Goal: Task Accomplishment & Management: Manage account settings

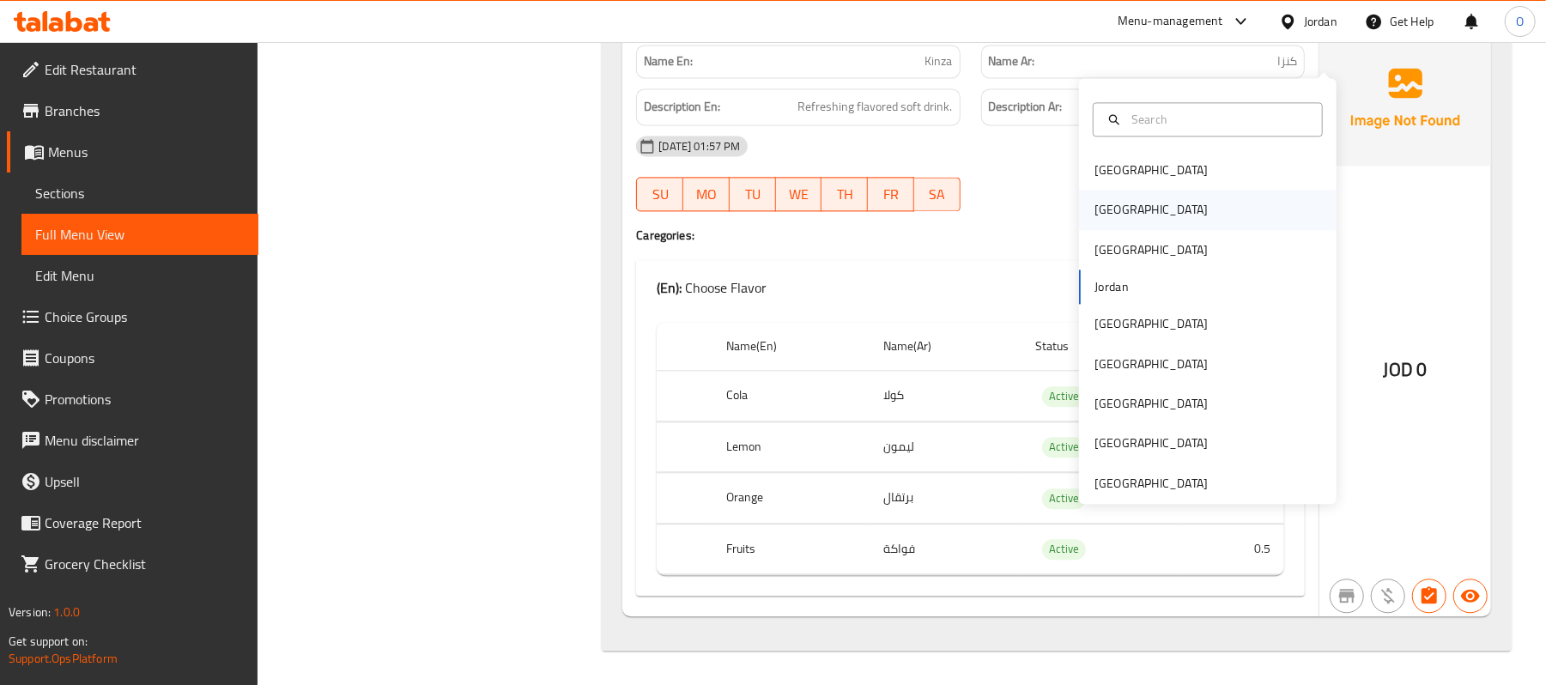
click at [1099, 200] on div "[GEOGRAPHIC_DATA]" at bounding box center [1150, 209] width 113 height 19
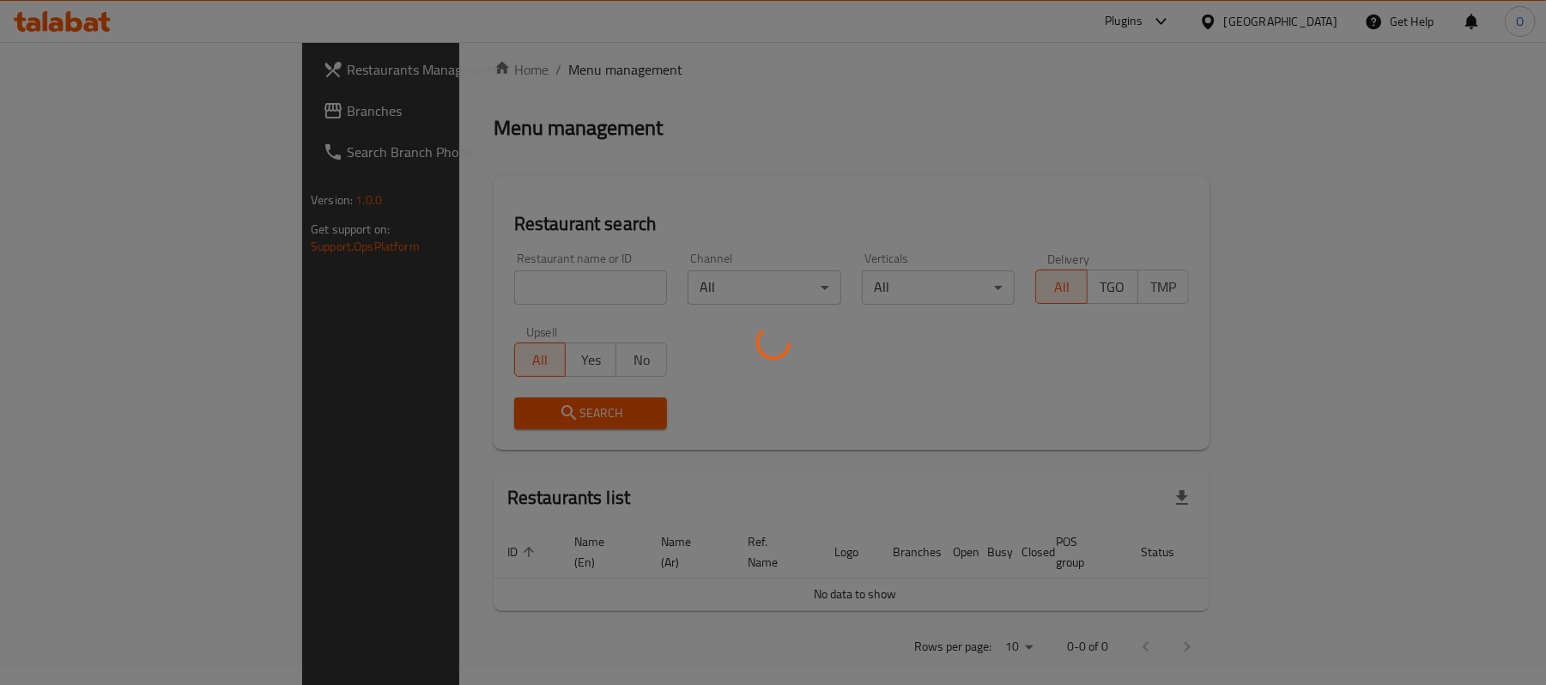
scroll to position [596, 0]
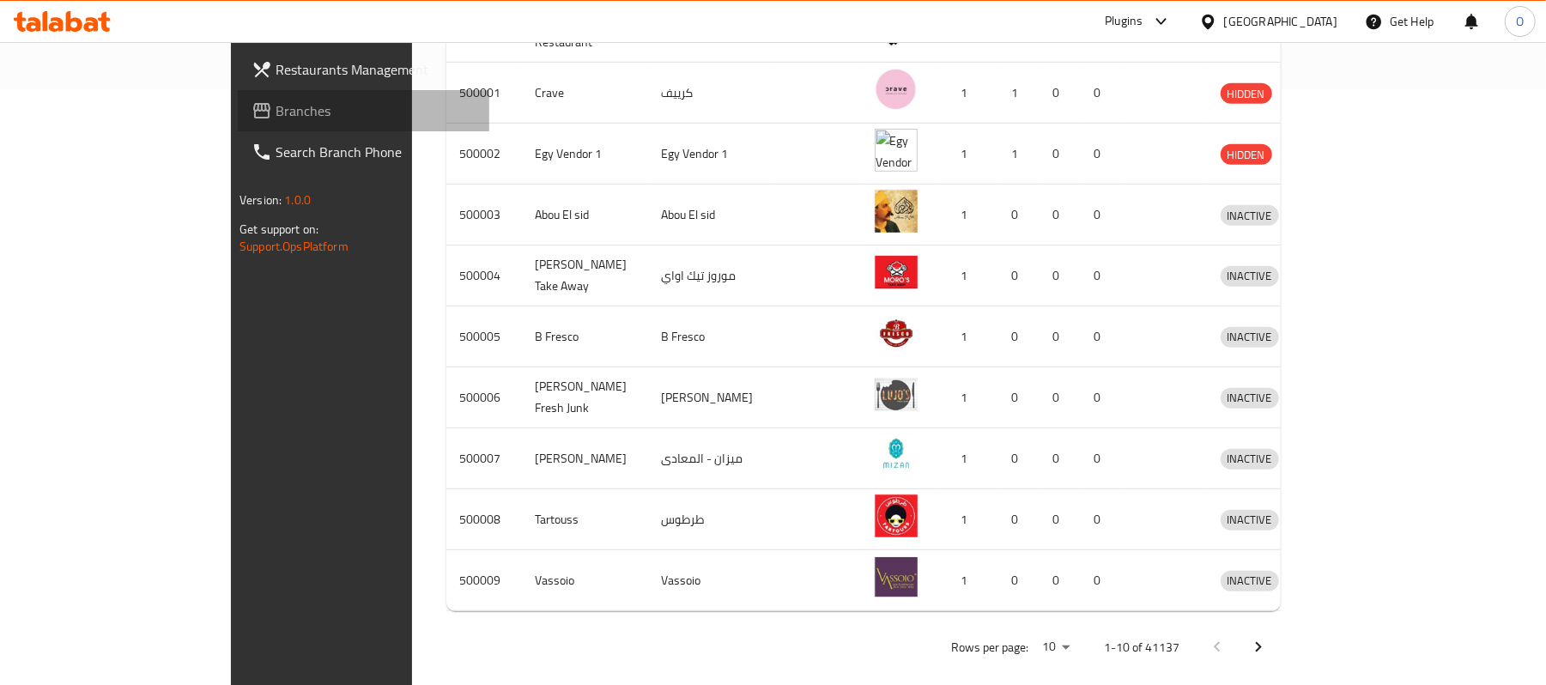
click at [276, 104] on span "Branches" at bounding box center [376, 110] width 200 height 21
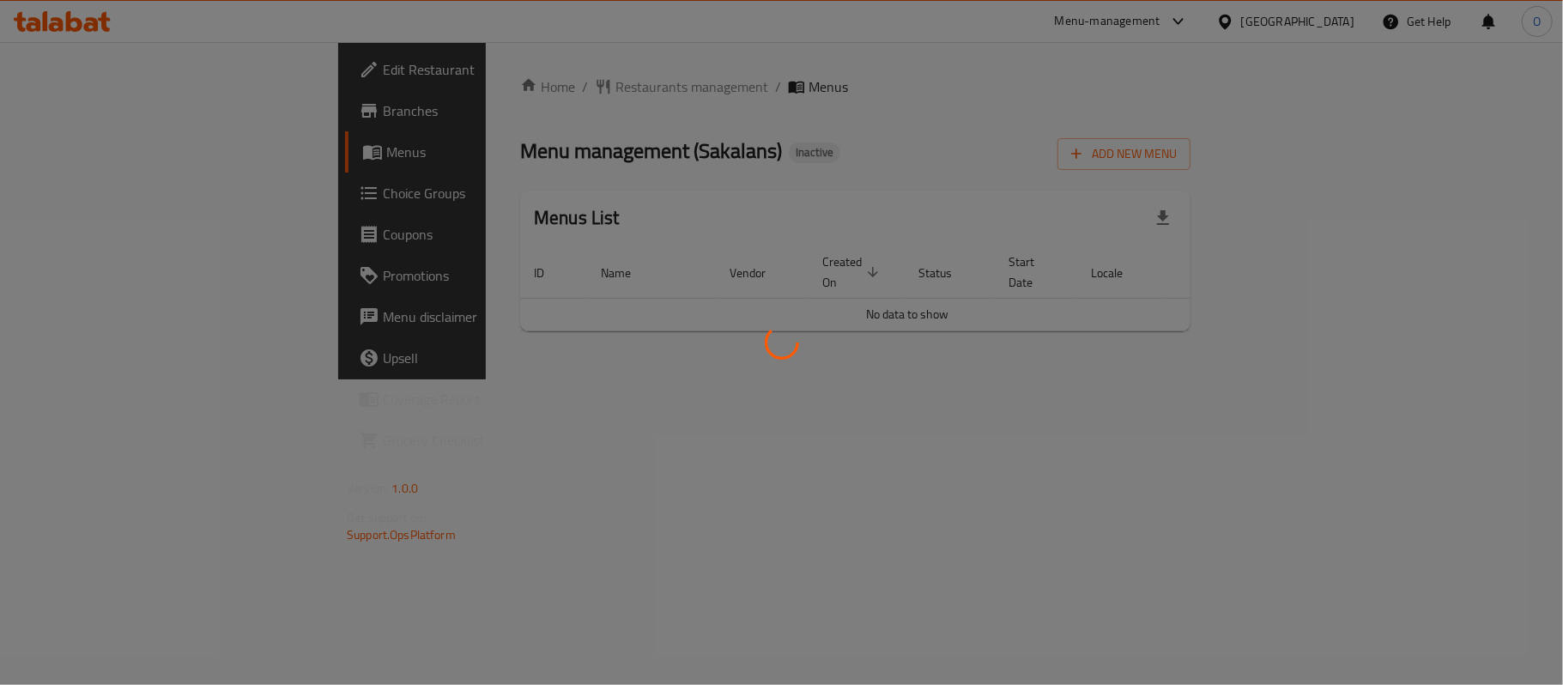
click at [990, 170] on div at bounding box center [781, 342] width 1563 height 685
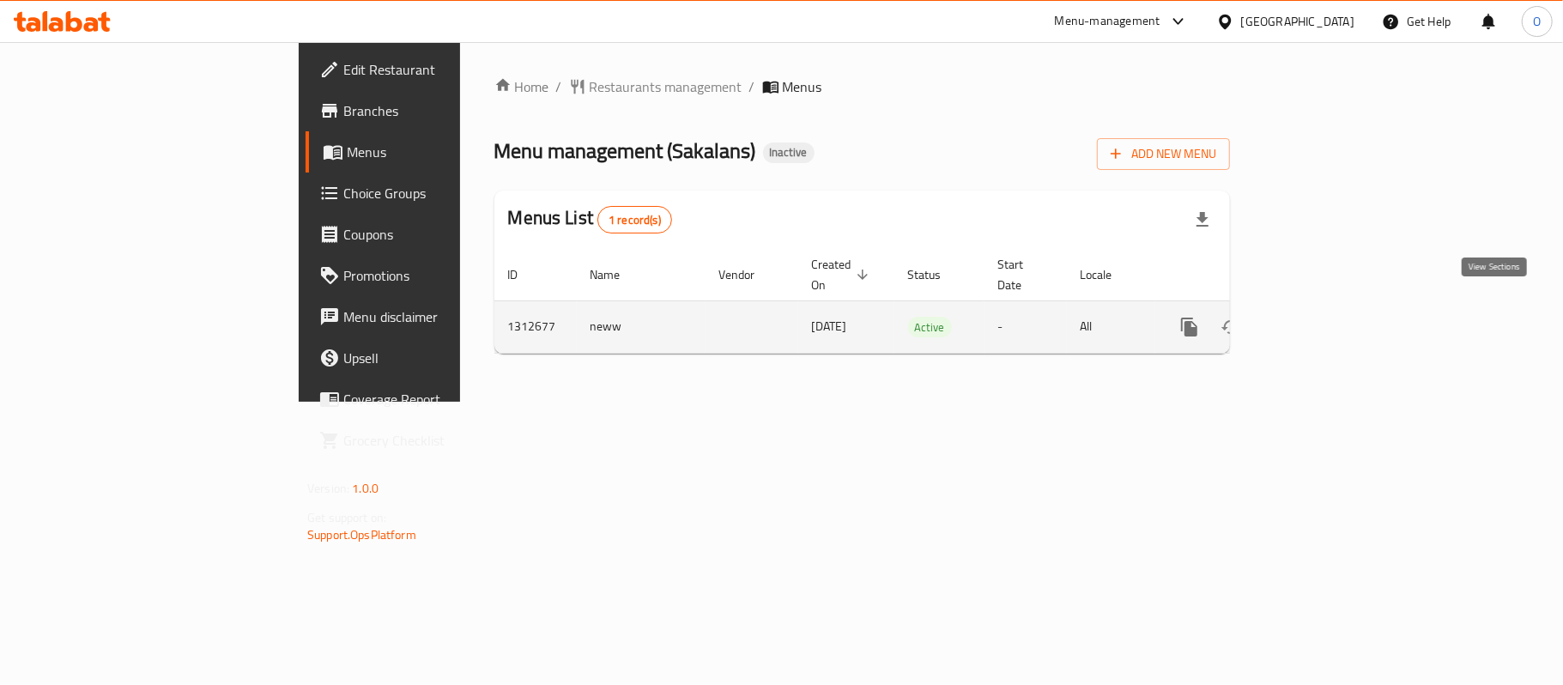
click at [1323, 317] on icon "enhanced table" at bounding box center [1313, 327] width 21 height 21
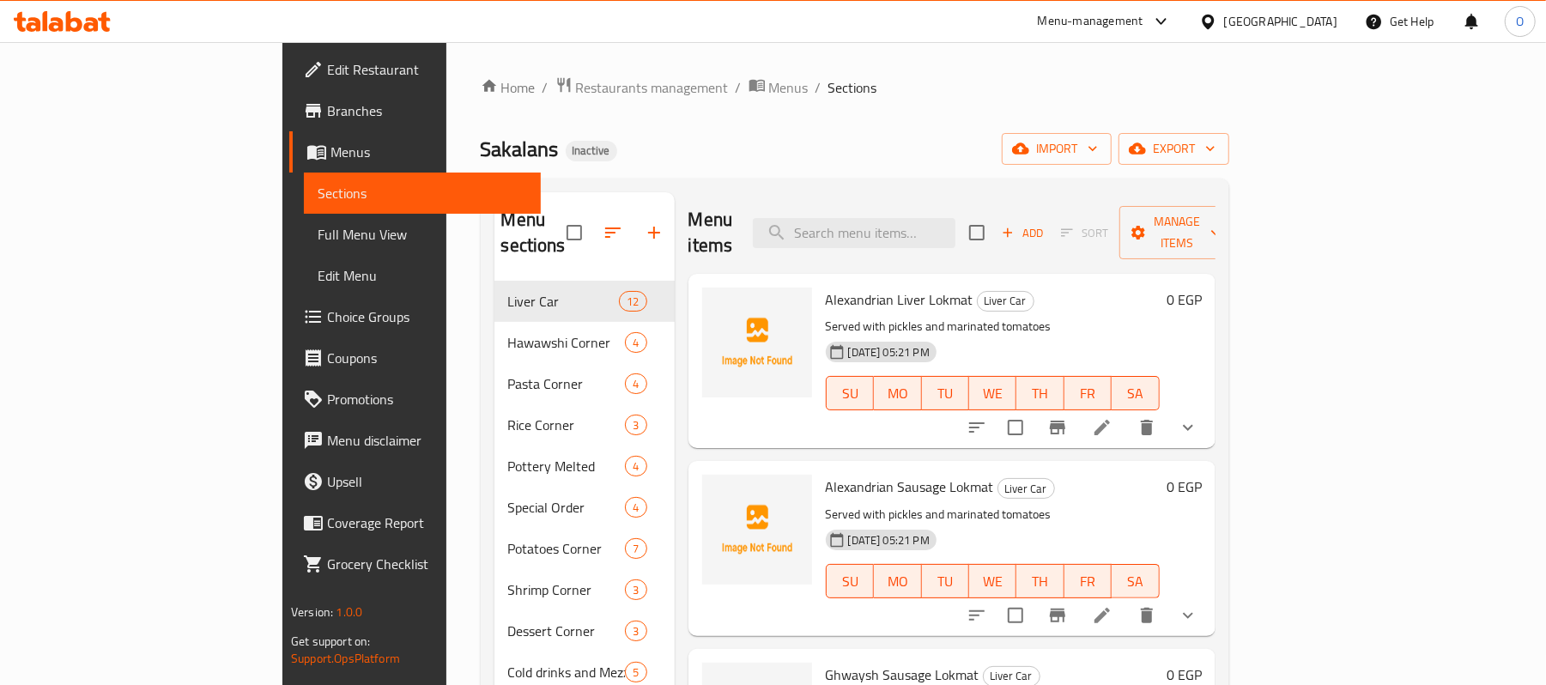
click at [780, 146] on div "Sakalans Inactive import export" at bounding box center [855, 149] width 748 height 32
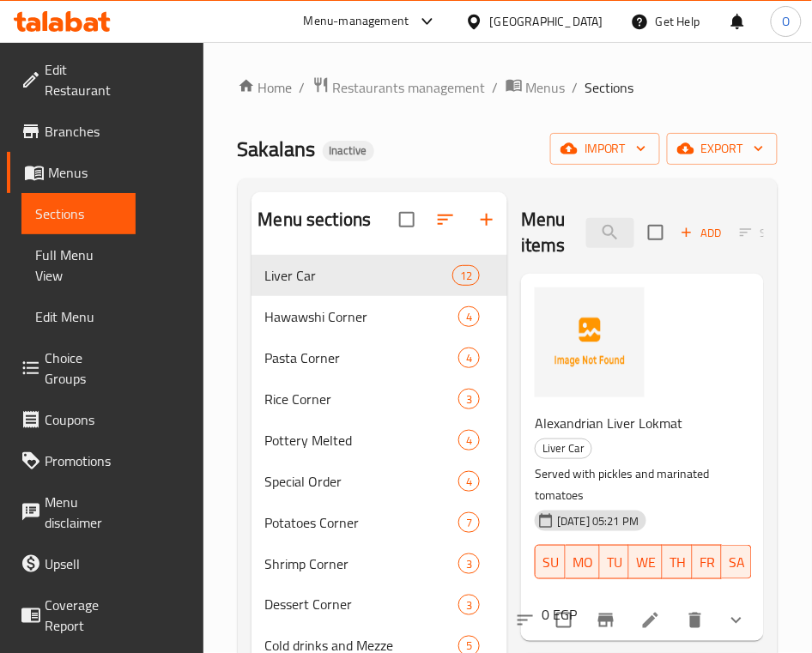
click at [535, 422] on span "Alexandrian Liver Lokmat" at bounding box center [609, 423] width 148 height 26
copy h6 "Lokmat"
click at [586, 235] on input "search" at bounding box center [610, 233] width 48 height 30
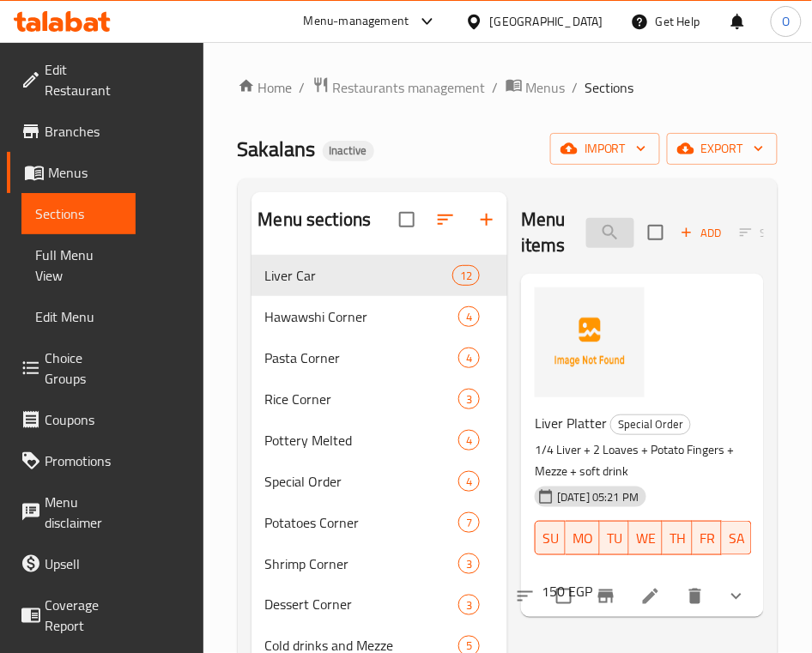
click at [586, 241] on input "Liver pla" at bounding box center [610, 233] width 48 height 30
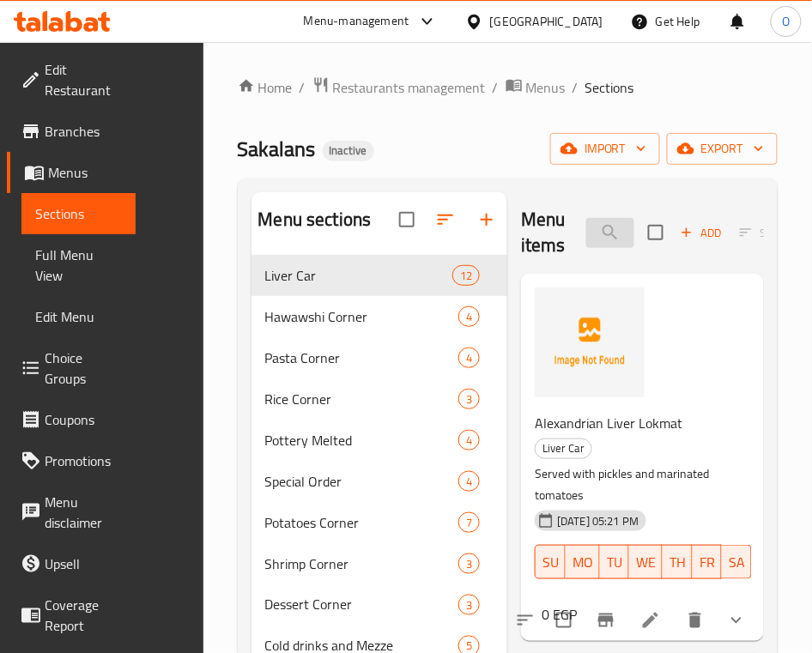
click at [586, 235] on input "Alex" at bounding box center [610, 233] width 48 height 30
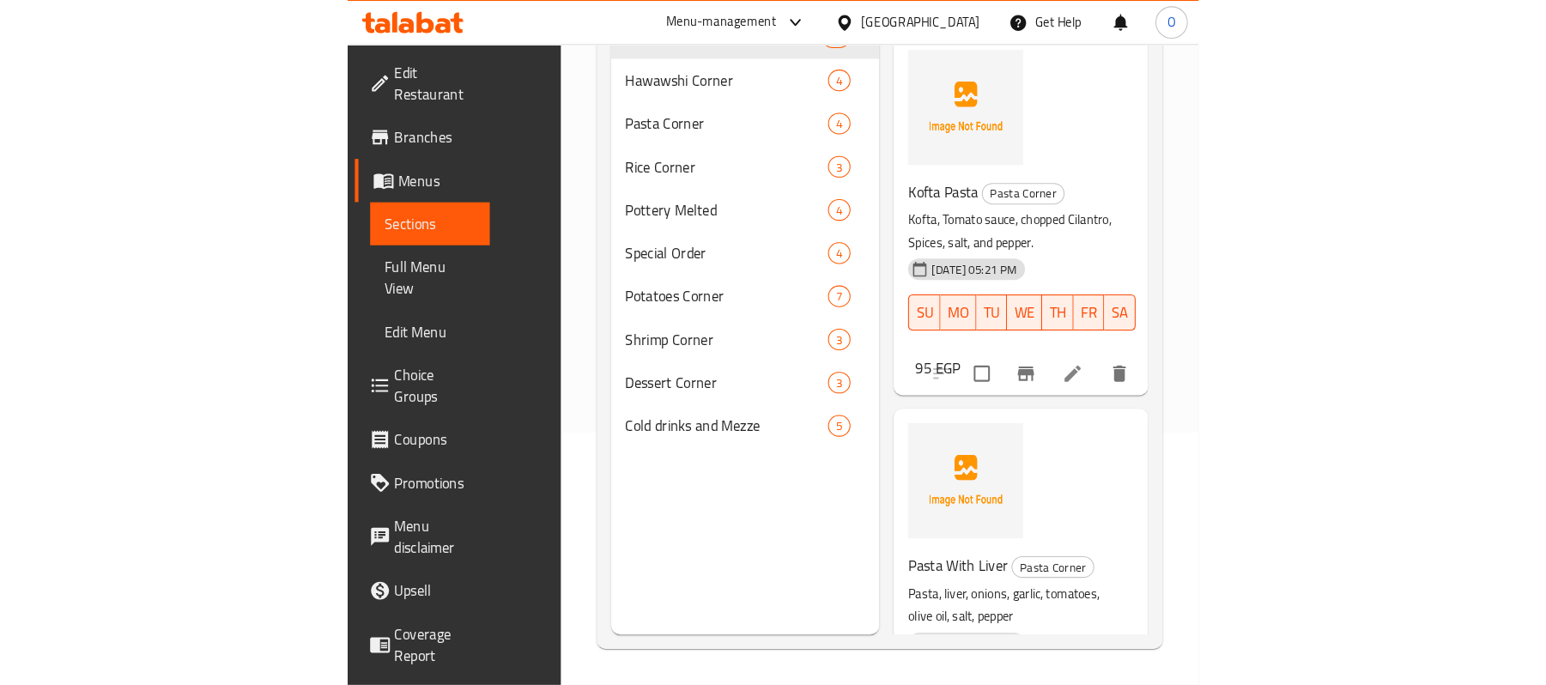
scroll to position [127, 0]
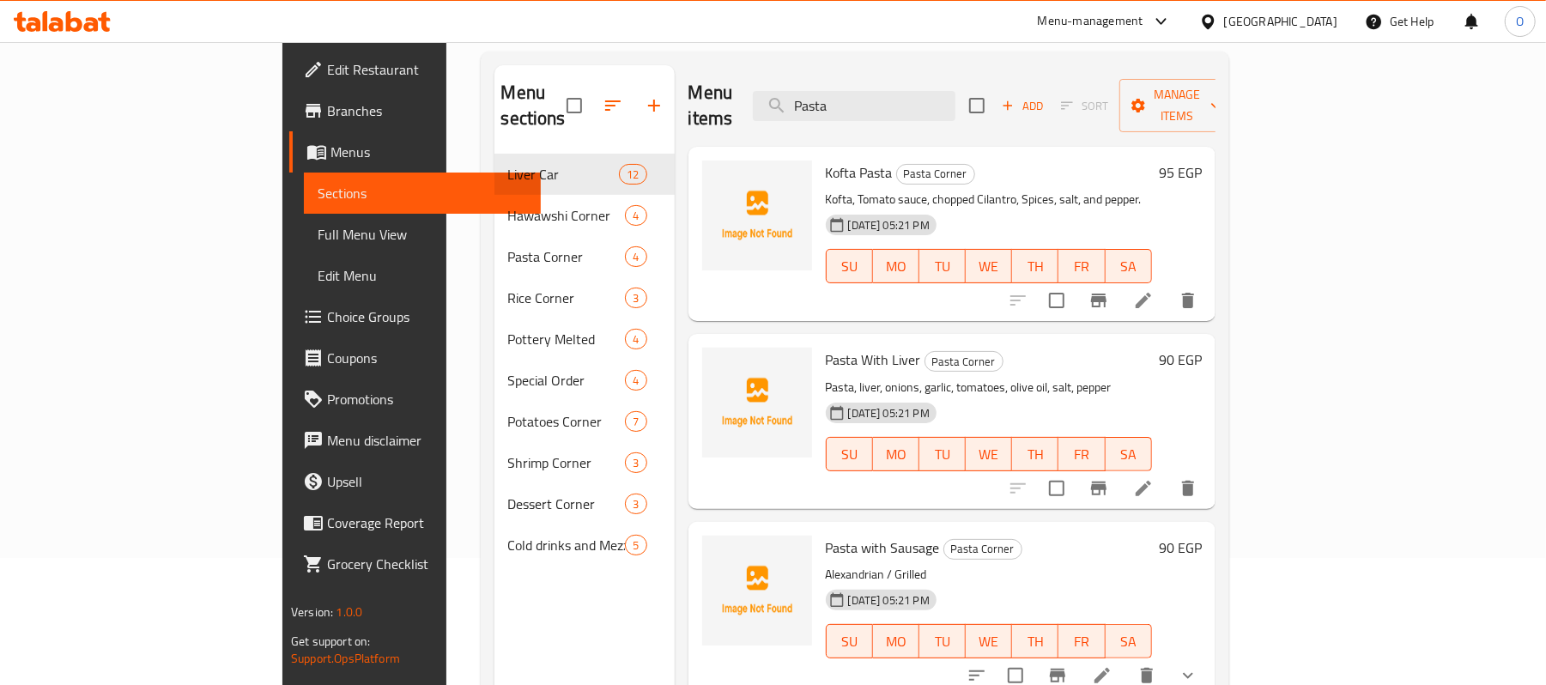
type input "Pasta"
click at [1143, 21] on div "Menu-management" at bounding box center [1091, 21] width 106 height 21
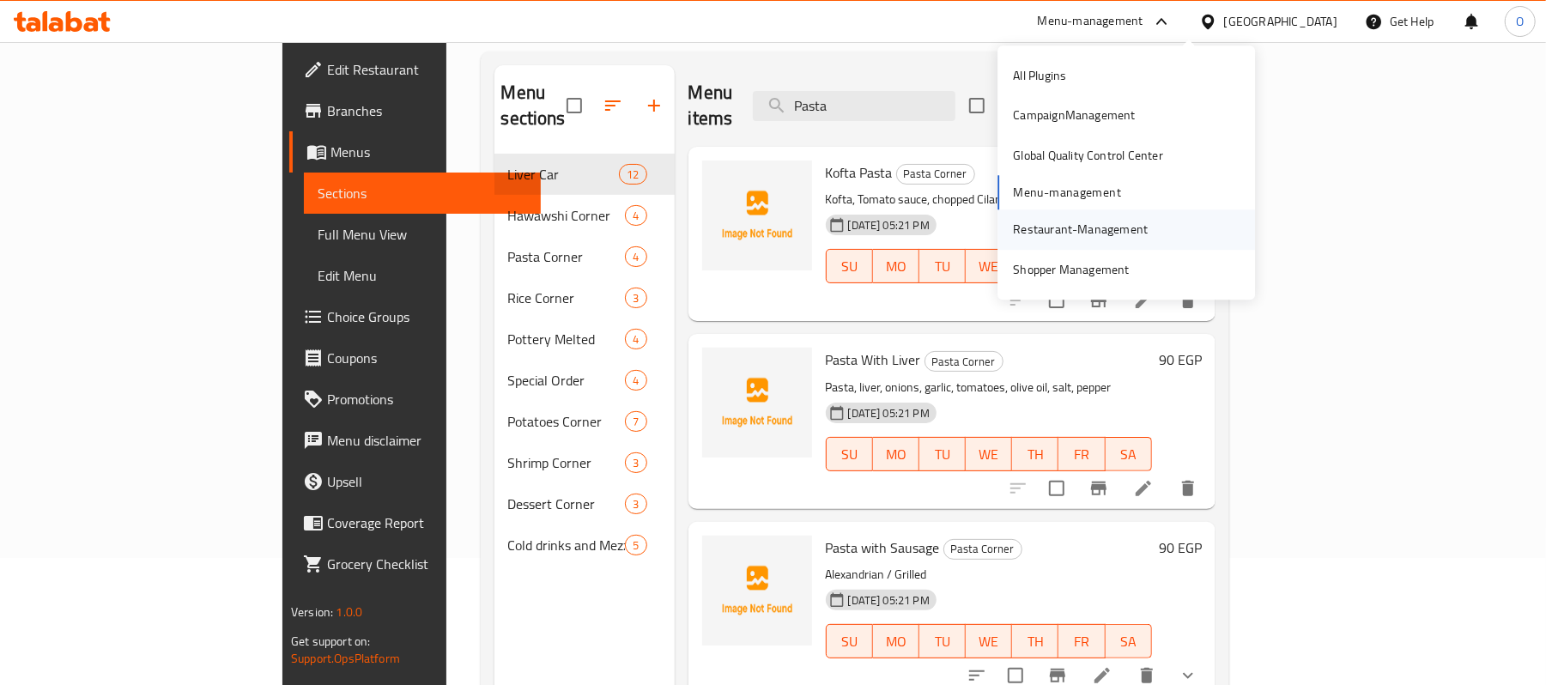
click at [1052, 227] on div "Restaurant-Management" at bounding box center [1080, 230] width 135 height 19
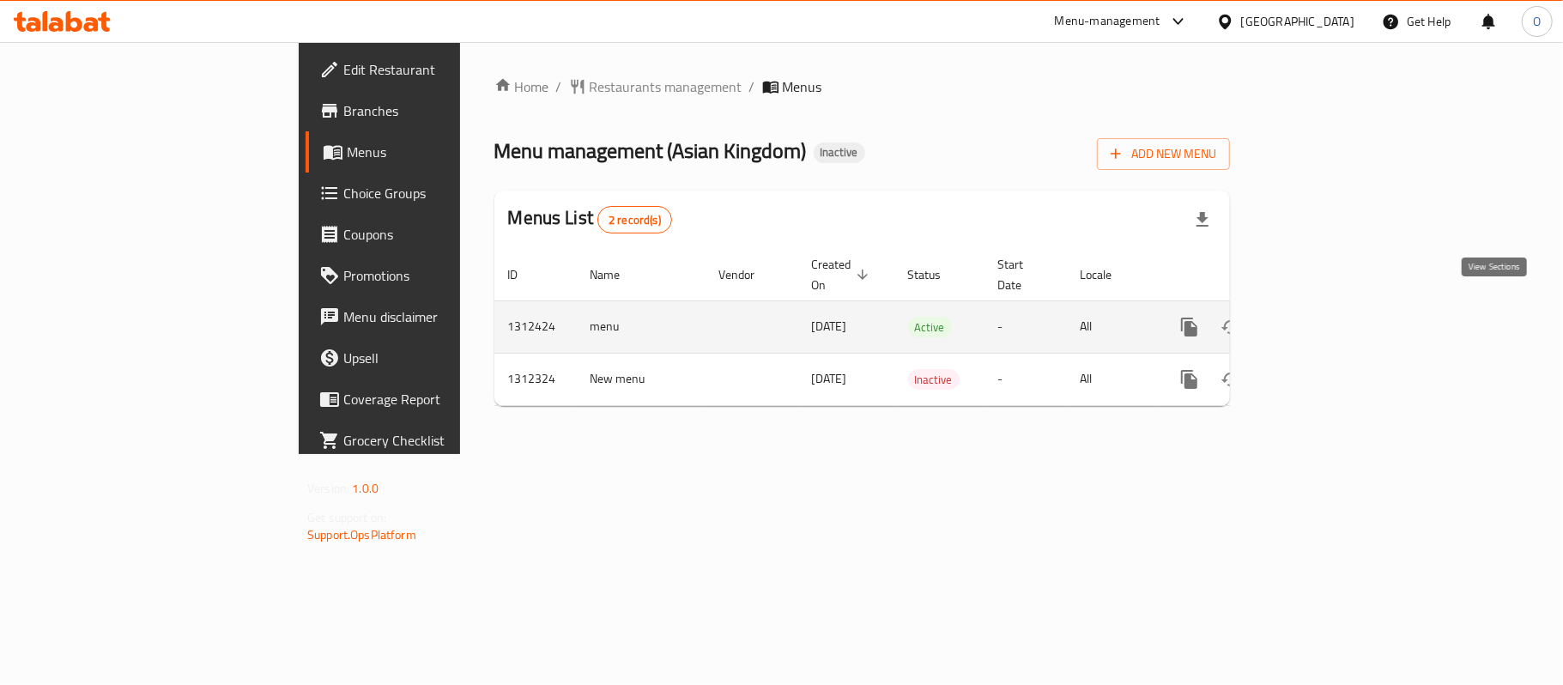
click at [1323, 317] on icon "enhanced table" at bounding box center [1313, 327] width 21 height 21
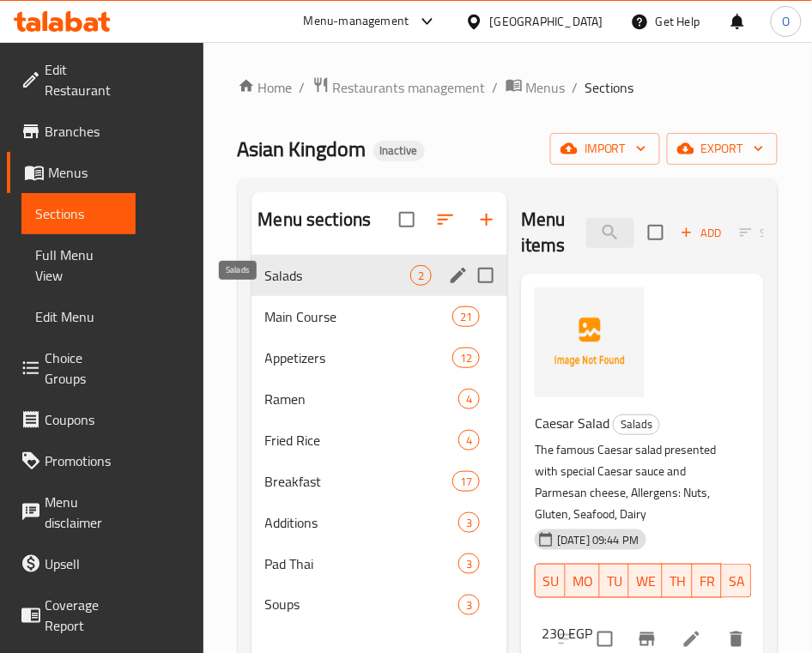
click at [265, 286] on span "Salads" at bounding box center [338, 275] width 146 height 21
click at [586, 228] on input "search" at bounding box center [610, 233] width 48 height 30
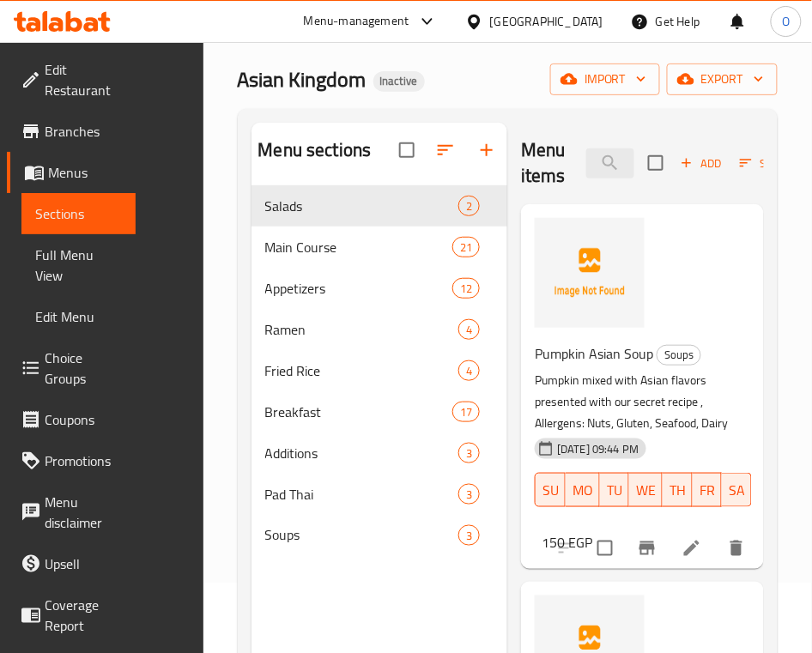
scroll to position [12, 0]
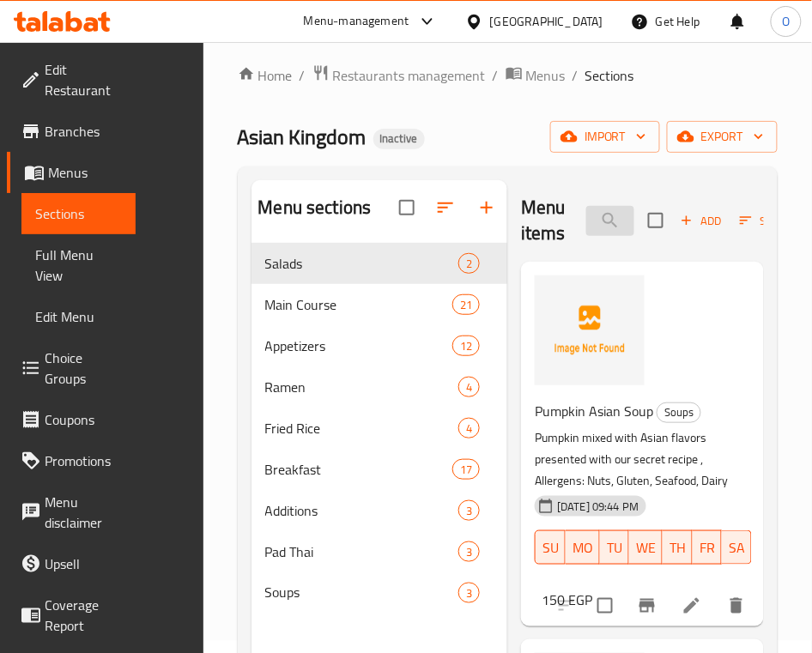
click at [586, 220] on input "Soup" at bounding box center [610, 221] width 48 height 30
type input "Avoc"
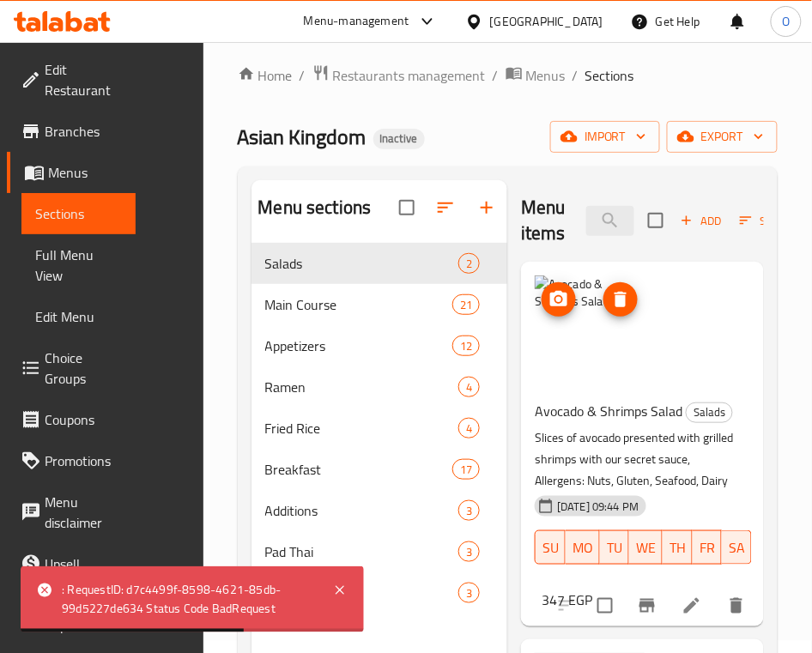
drag, startPoint x: 471, startPoint y: 313, endPoint x: 494, endPoint y: 297, distance: 28.3
click at [535, 313] on img at bounding box center [590, 331] width 110 height 110
click at [615, 297] on icon "delete image" at bounding box center [621, 299] width 12 height 15
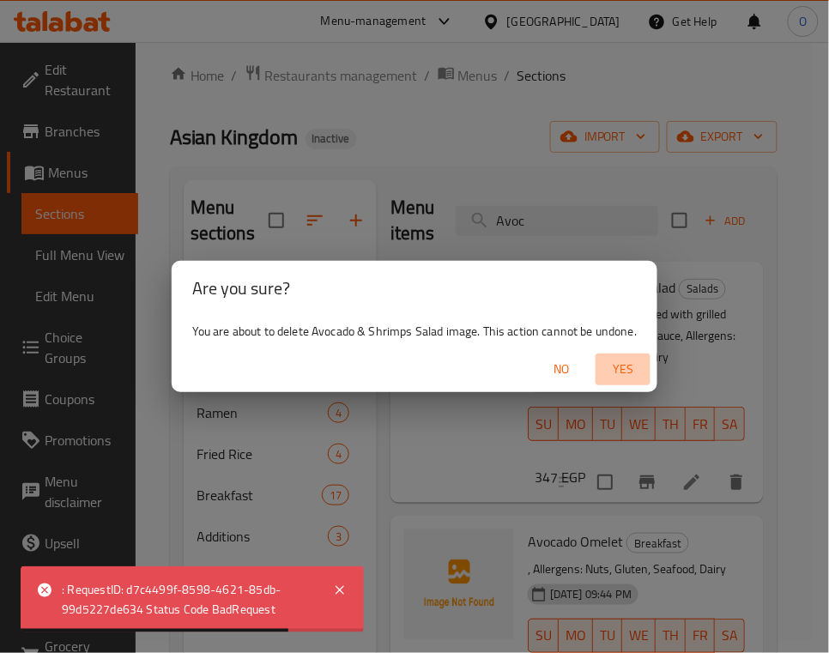
click at [616, 375] on span "Yes" at bounding box center [623, 369] width 41 height 21
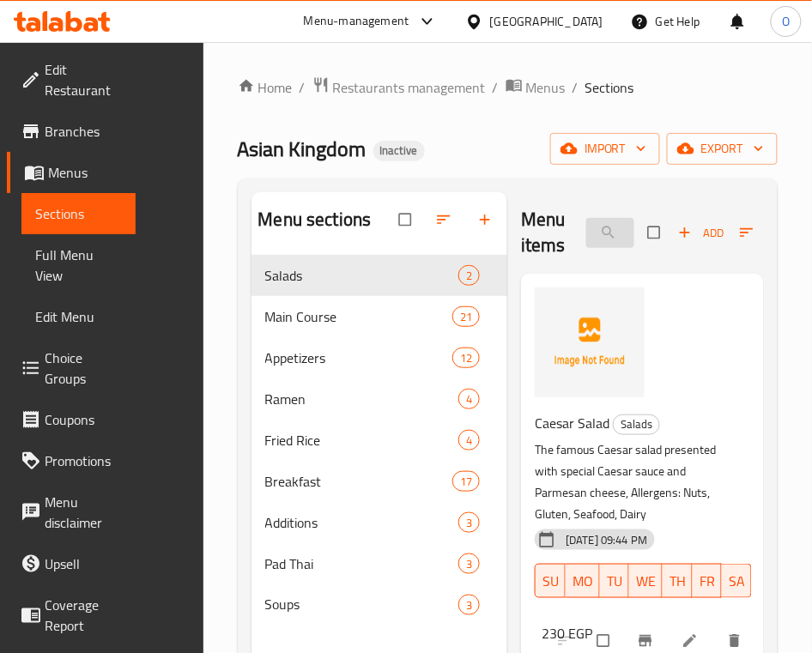
click at [586, 234] on input "search" at bounding box center [610, 233] width 48 height 30
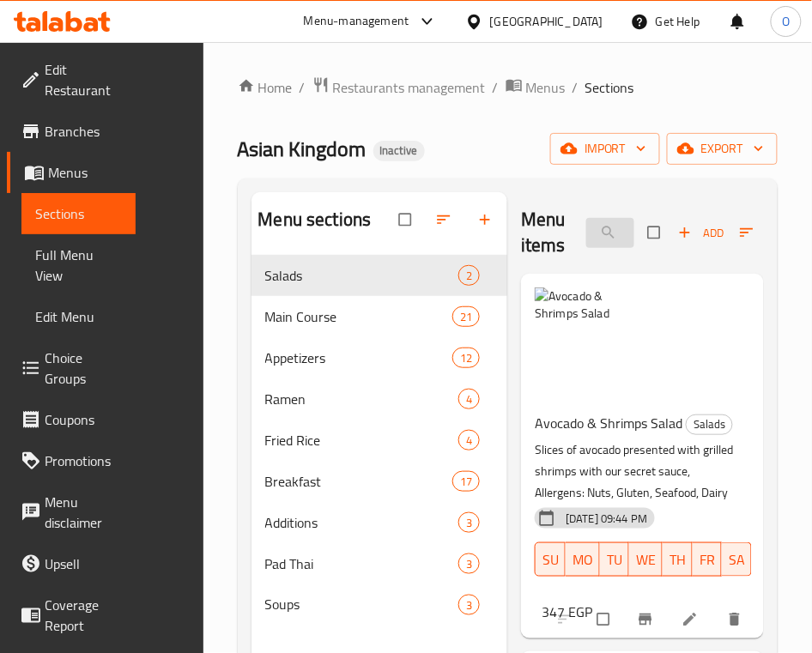
click at [586, 235] on input "Avo" at bounding box center [610, 233] width 48 height 30
click at [586, 234] on input "Avo" at bounding box center [610, 233] width 48 height 30
click at [586, 233] on input "Avo" at bounding box center [610, 233] width 48 height 30
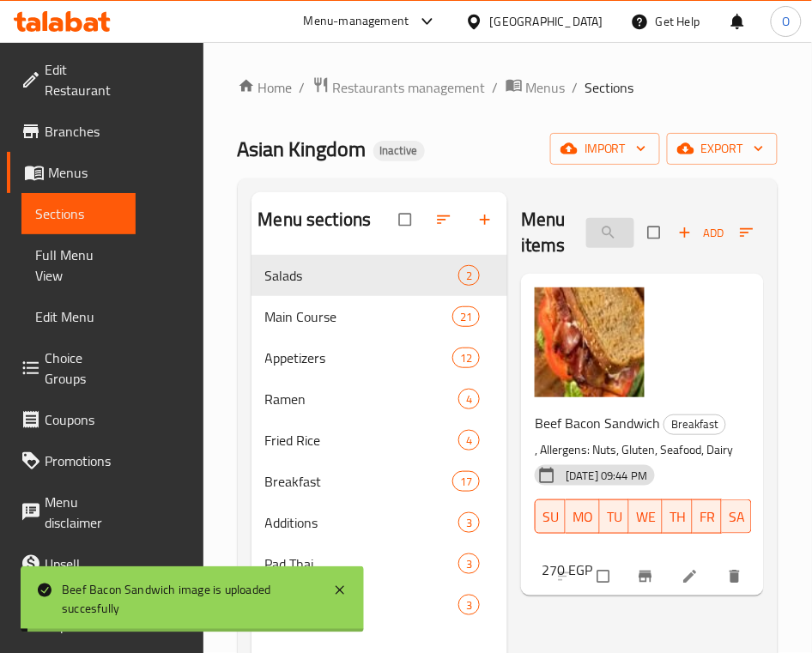
click at [586, 235] on input "Beef bac" at bounding box center [610, 233] width 48 height 30
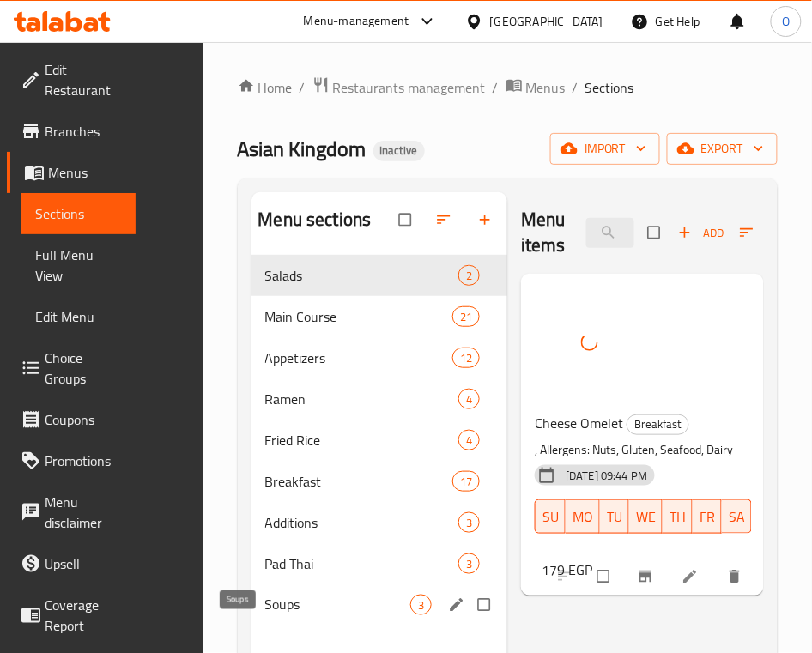
click at [265, 615] on span "Soups" at bounding box center [338, 605] width 146 height 21
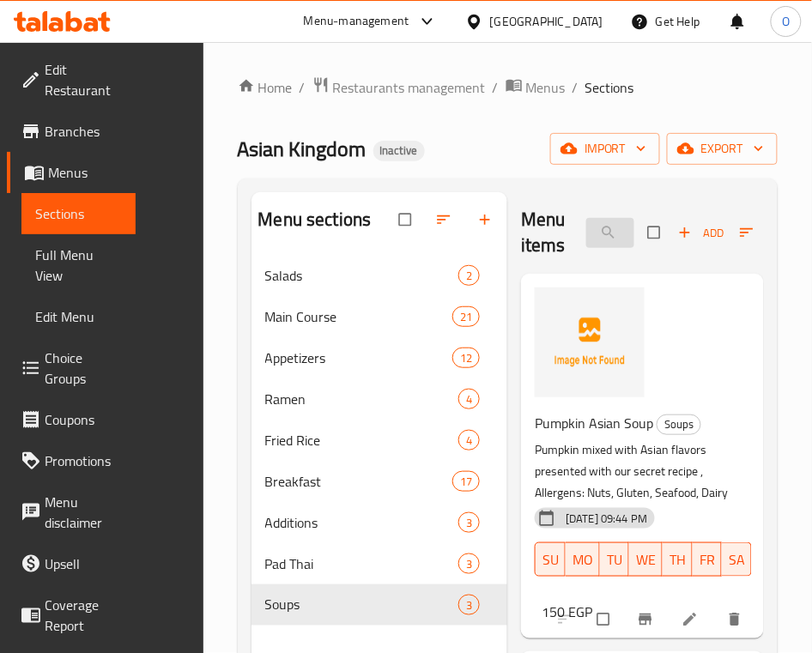
click at [586, 237] on input "Cheese om" at bounding box center [610, 233] width 48 height 30
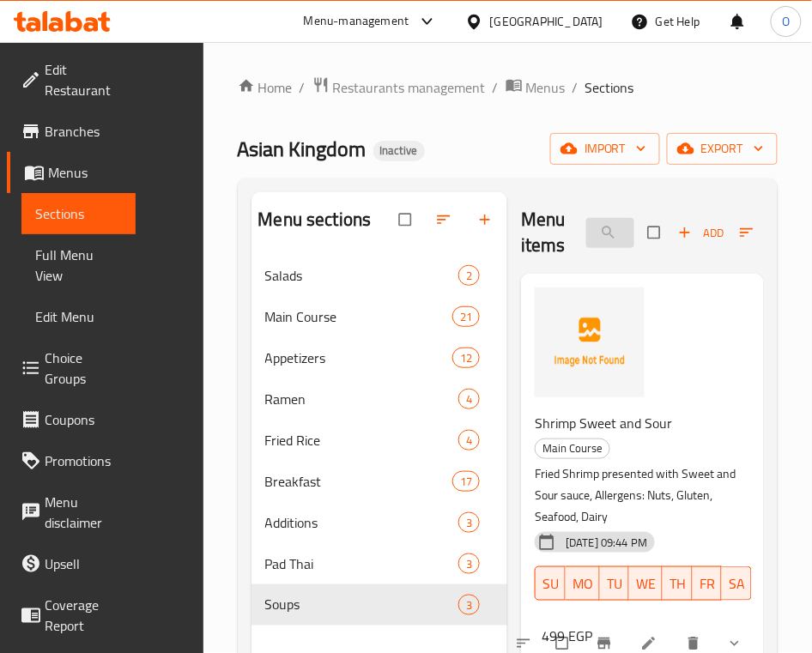
click at [586, 244] on input "Fried shr" at bounding box center [610, 233] width 48 height 30
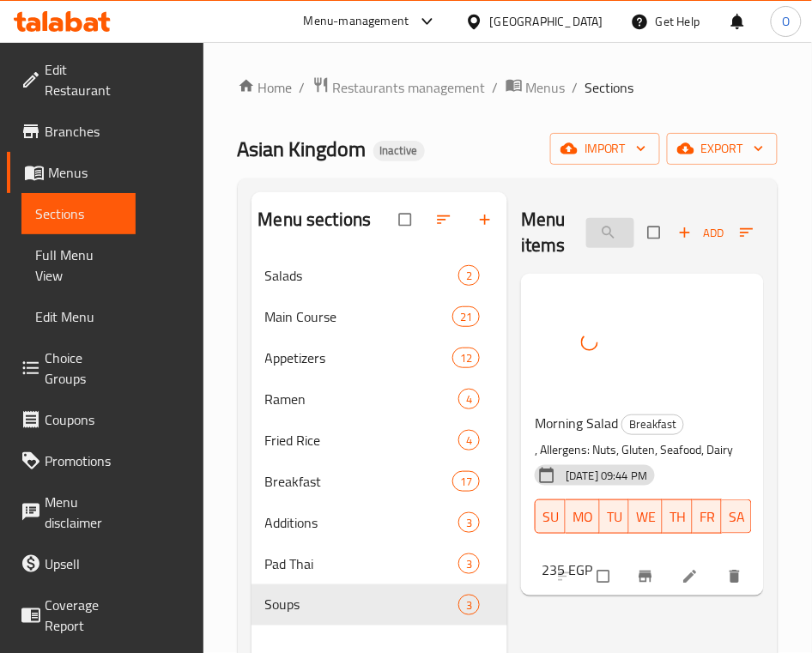
click at [586, 238] on input "Mor" at bounding box center [610, 233] width 48 height 30
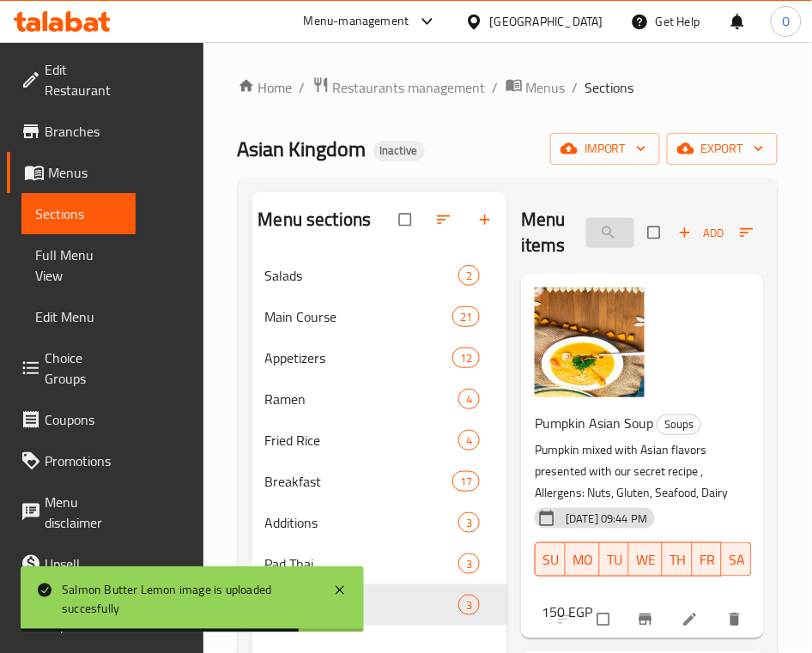
click at [586, 232] on input "Salm" at bounding box center [610, 233] width 48 height 30
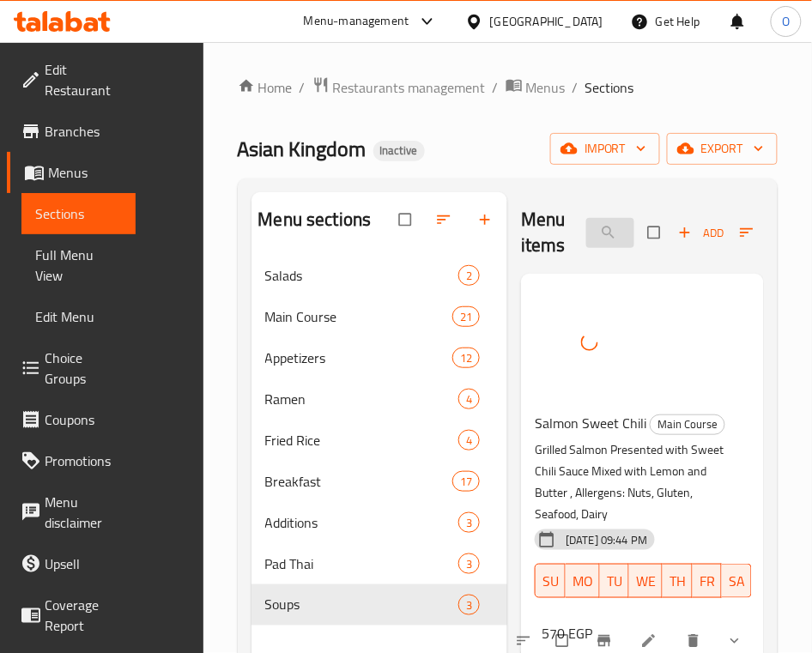
click at [586, 232] on input "Salmon" at bounding box center [610, 233] width 48 height 30
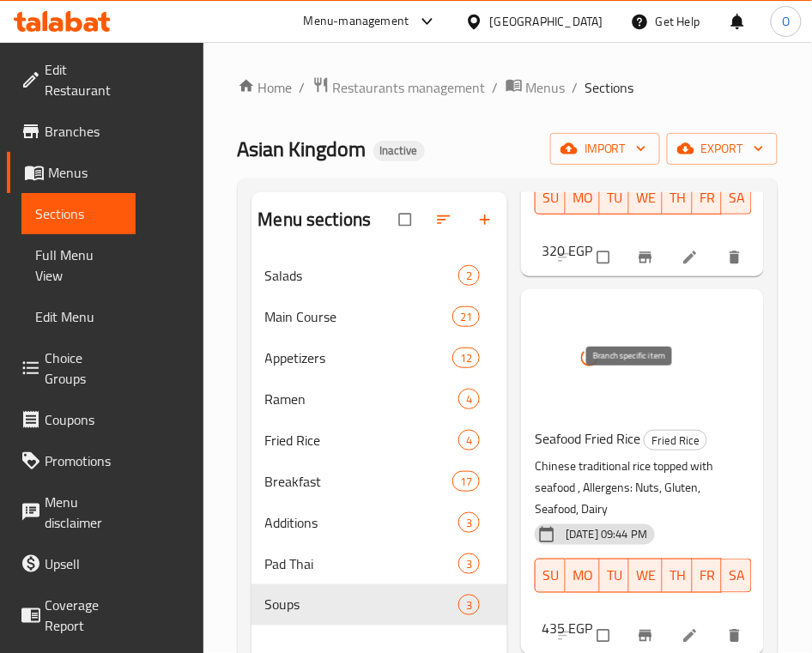
scroll to position [1144, 0]
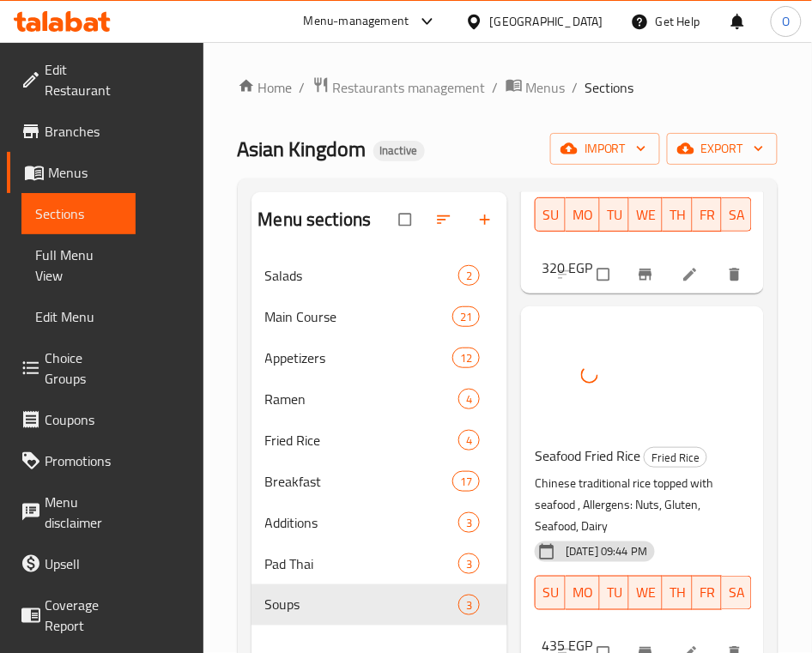
click at [535, 443] on span "Seafood Fried Rice" at bounding box center [588, 456] width 106 height 26
copy span "Seafood"
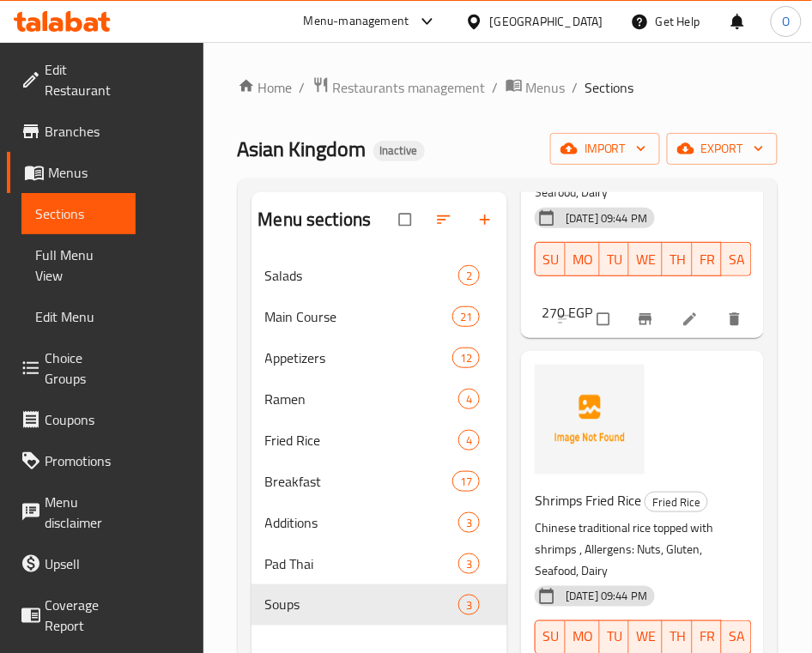
scroll to position [0, 0]
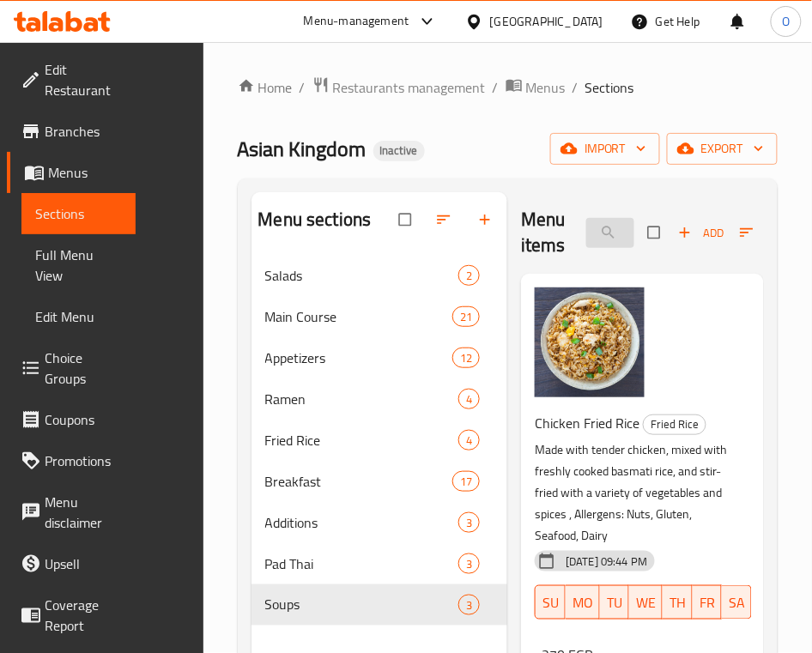
click at [586, 241] on input "Fried rice" at bounding box center [610, 233] width 48 height 30
paste input "Seafood"
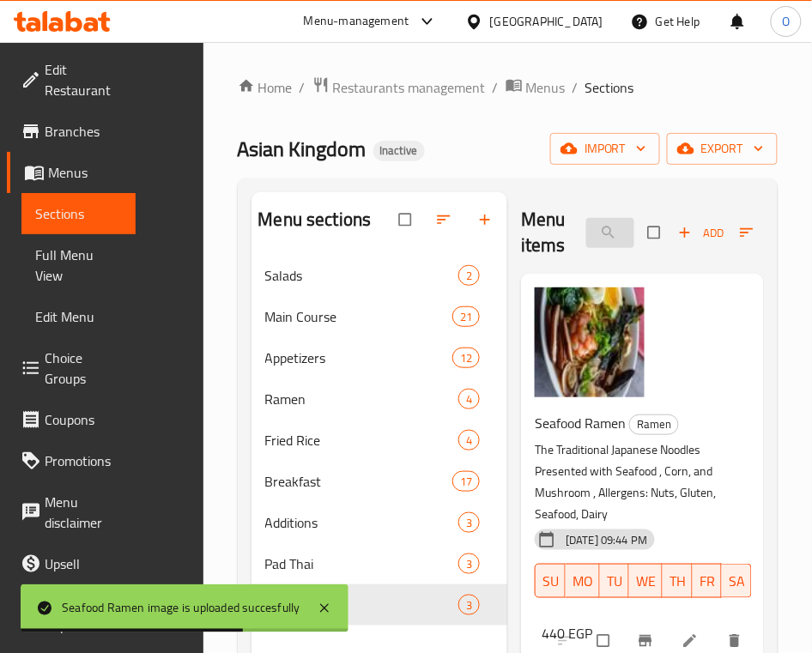
click at [586, 244] on input "Seafood" at bounding box center [610, 233] width 48 height 30
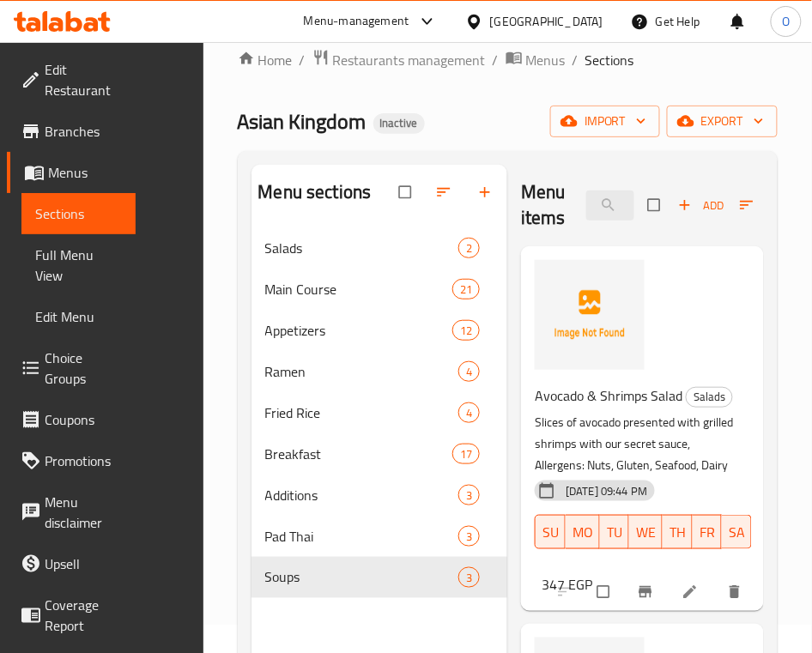
scroll to position [12, 0]
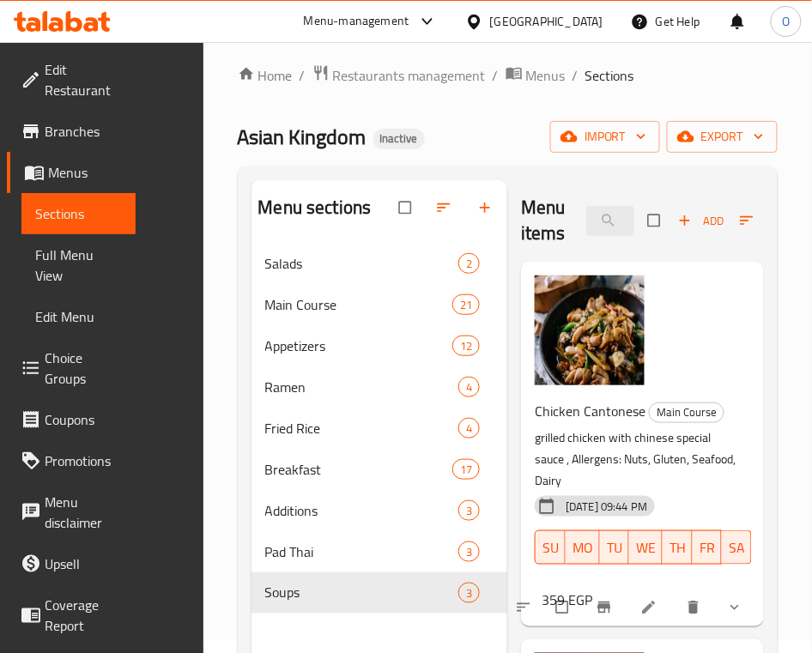
type input "Kush"
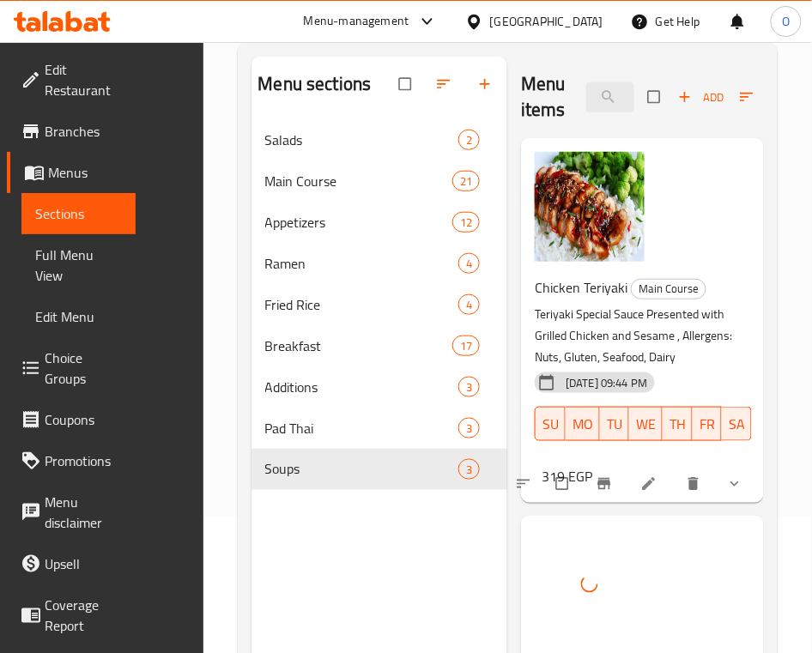
scroll to position [0, 0]
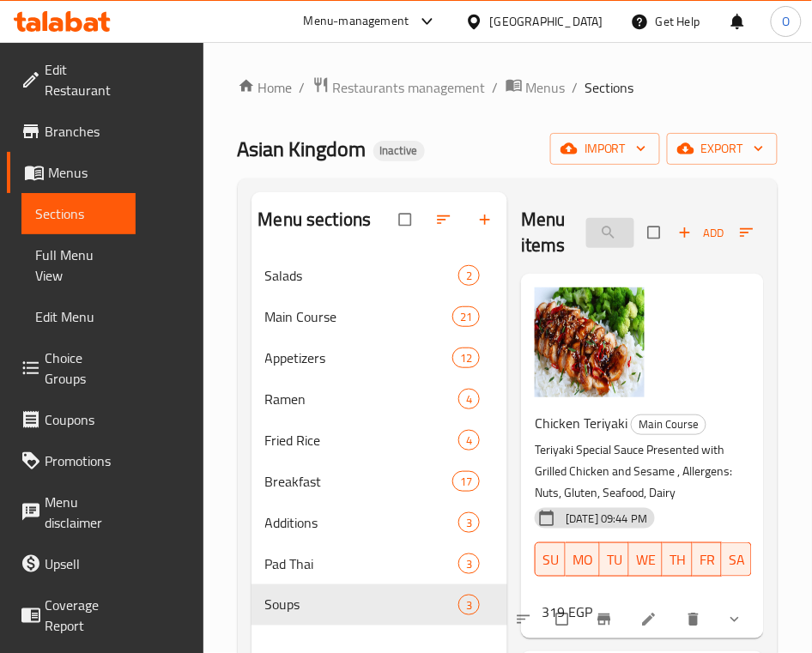
click at [586, 237] on input "yaki" at bounding box center [610, 233] width 48 height 30
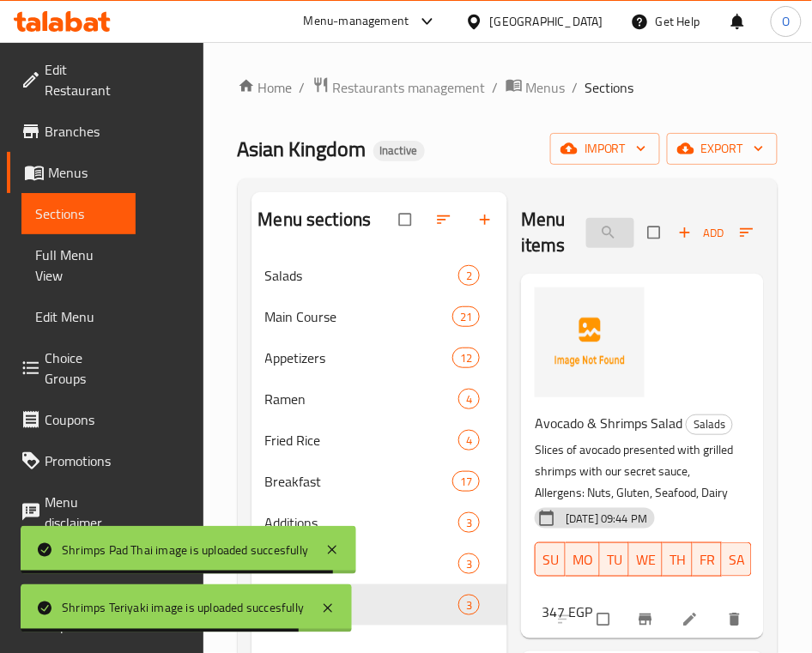
click at [586, 237] on input "Shrimps" at bounding box center [610, 233] width 48 height 30
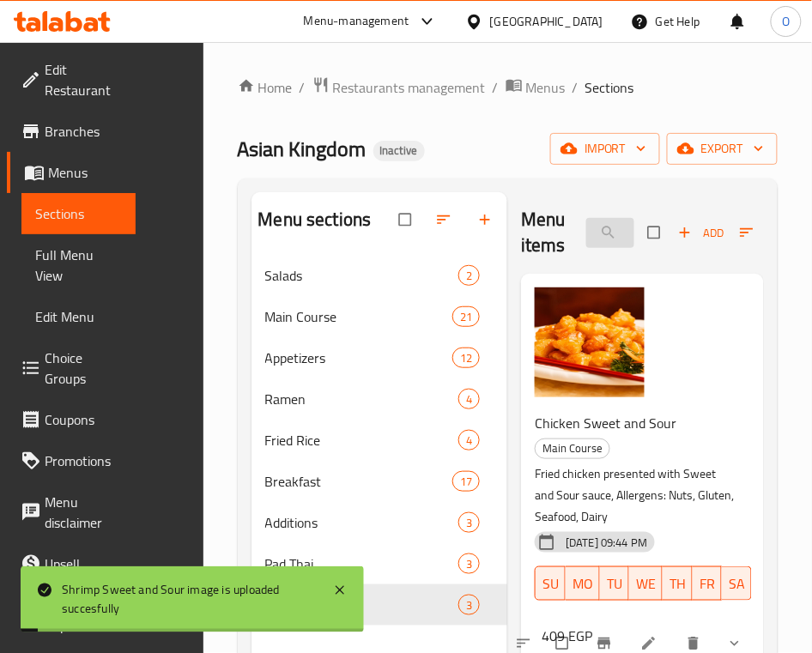
click at [586, 242] on input "Sweet" at bounding box center [610, 233] width 48 height 30
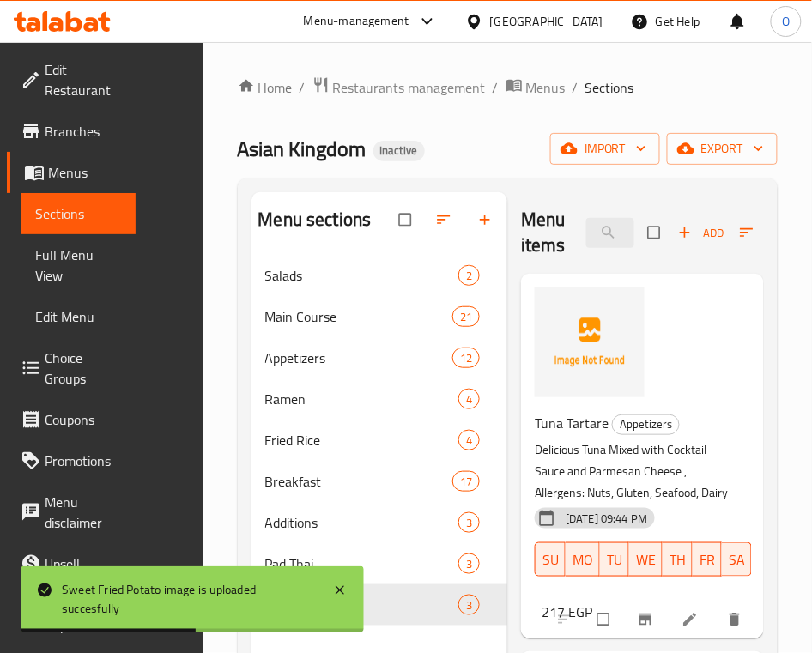
type input "Tuna"
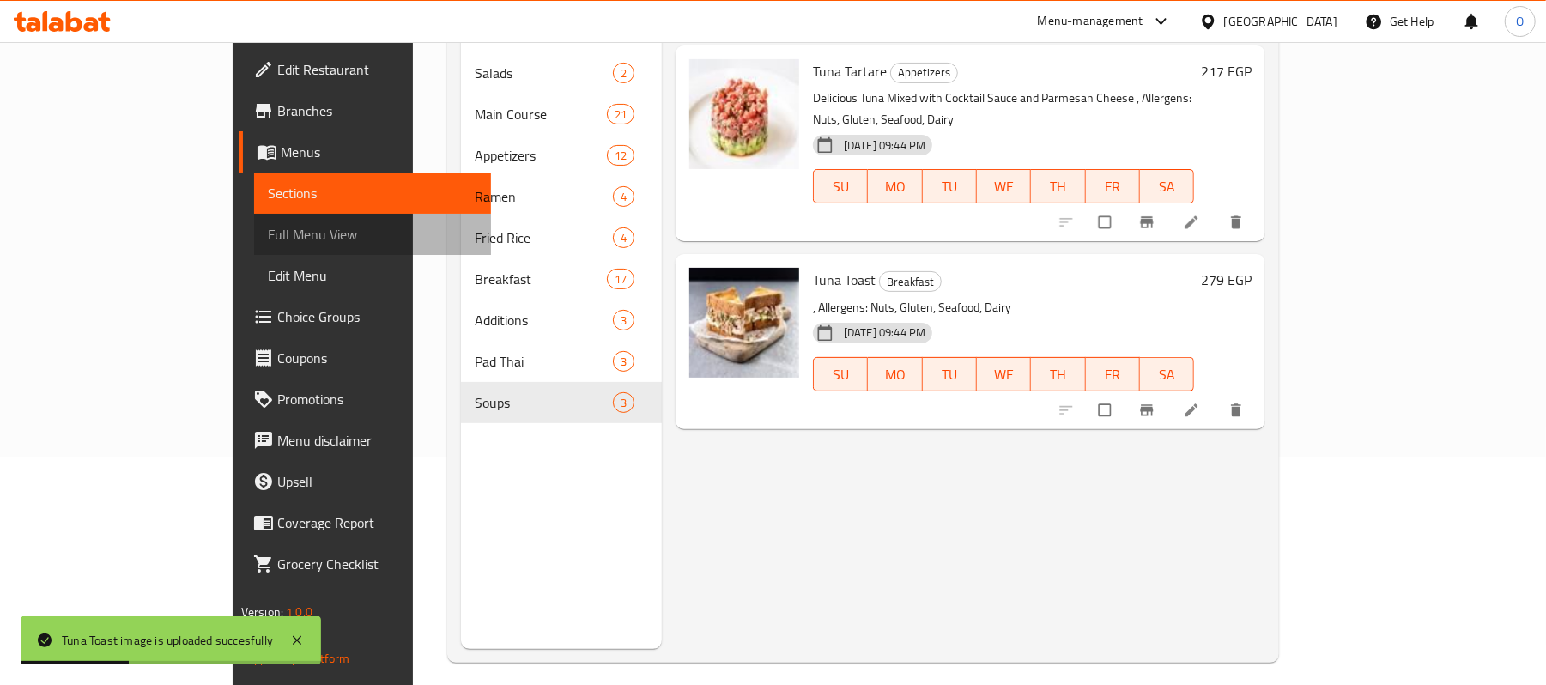
click at [268, 231] on span "Full Menu View" at bounding box center [372, 234] width 209 height 21
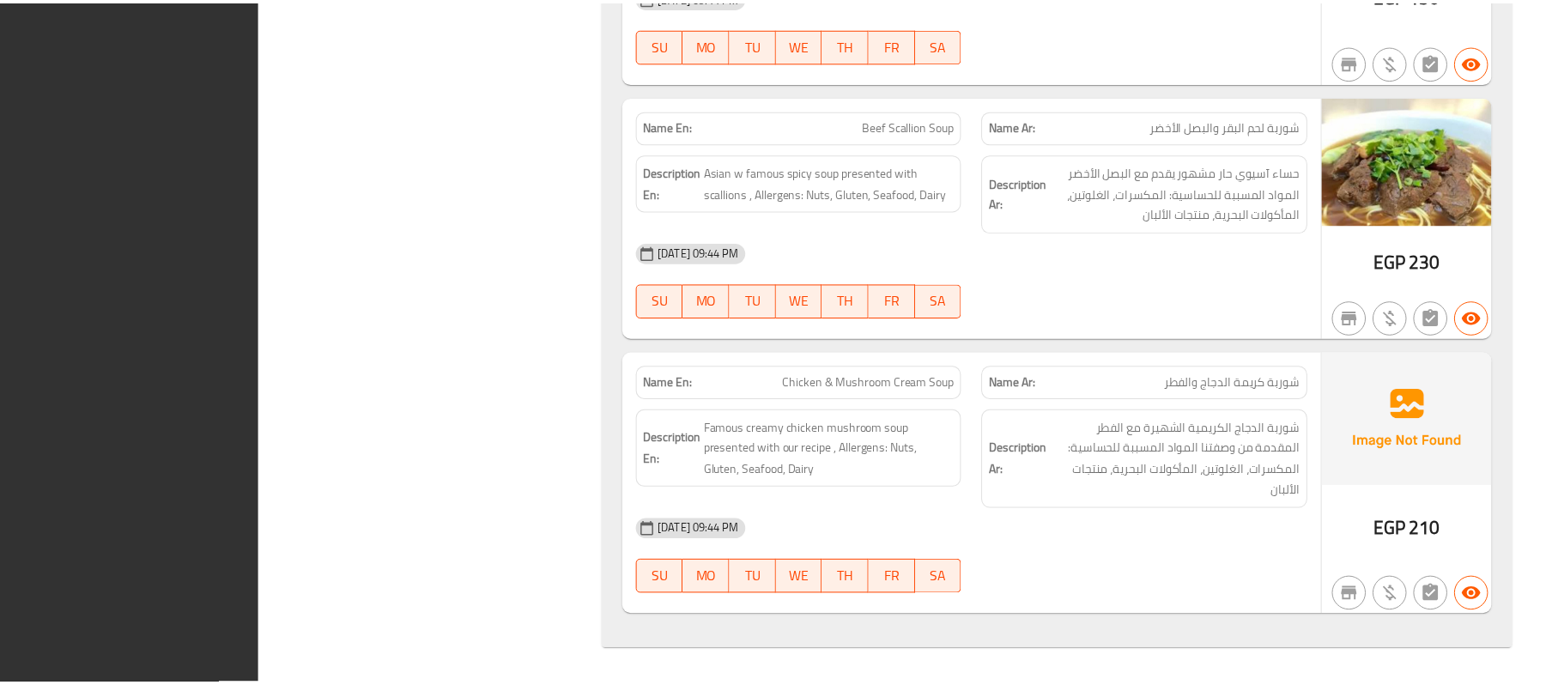
scroll to position [19958, 0]
